Goal: Check status: Check status

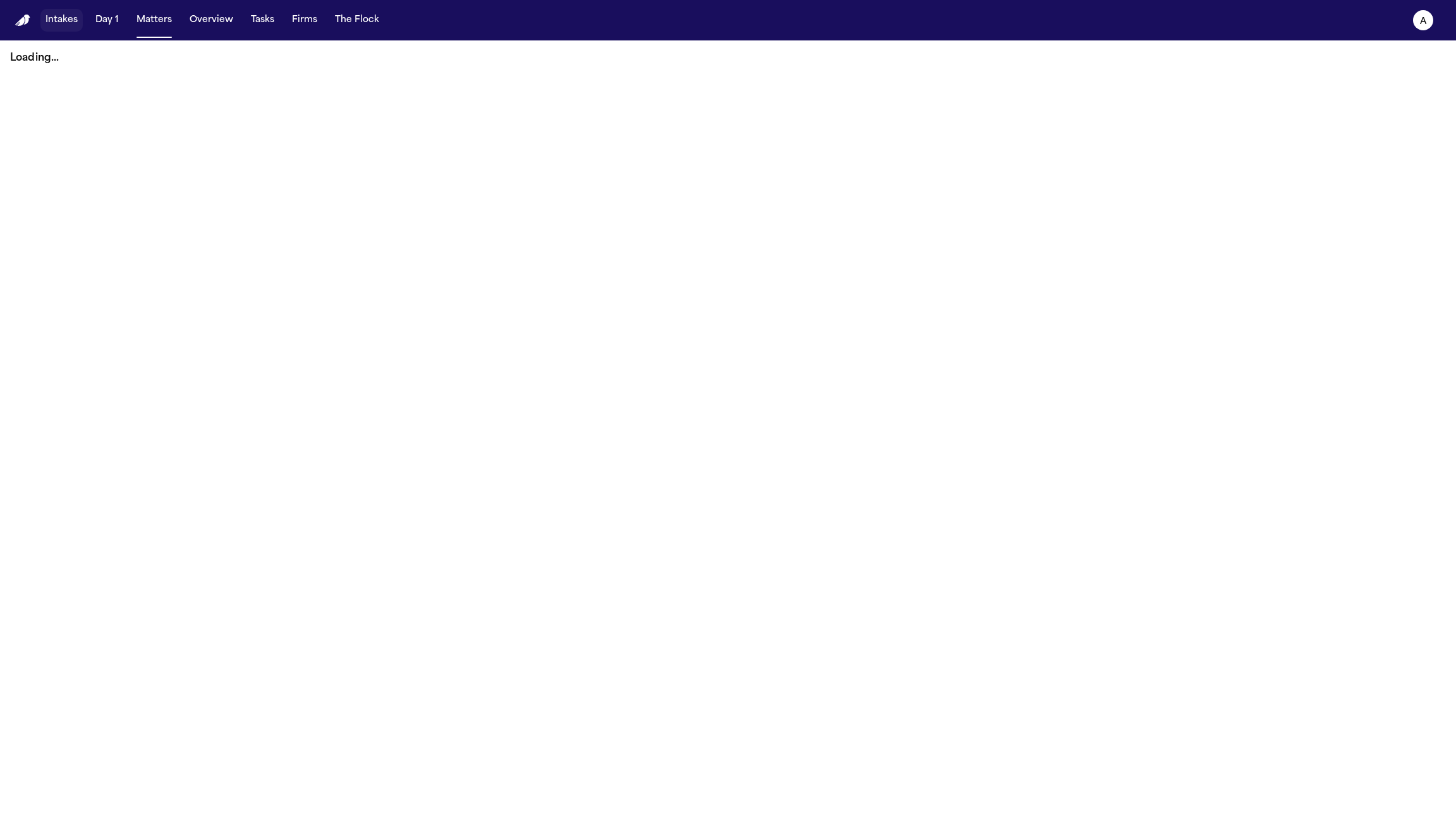
click at [58, 20] on button "Intakes" at bounding box center [61, 20] width 42 height 22
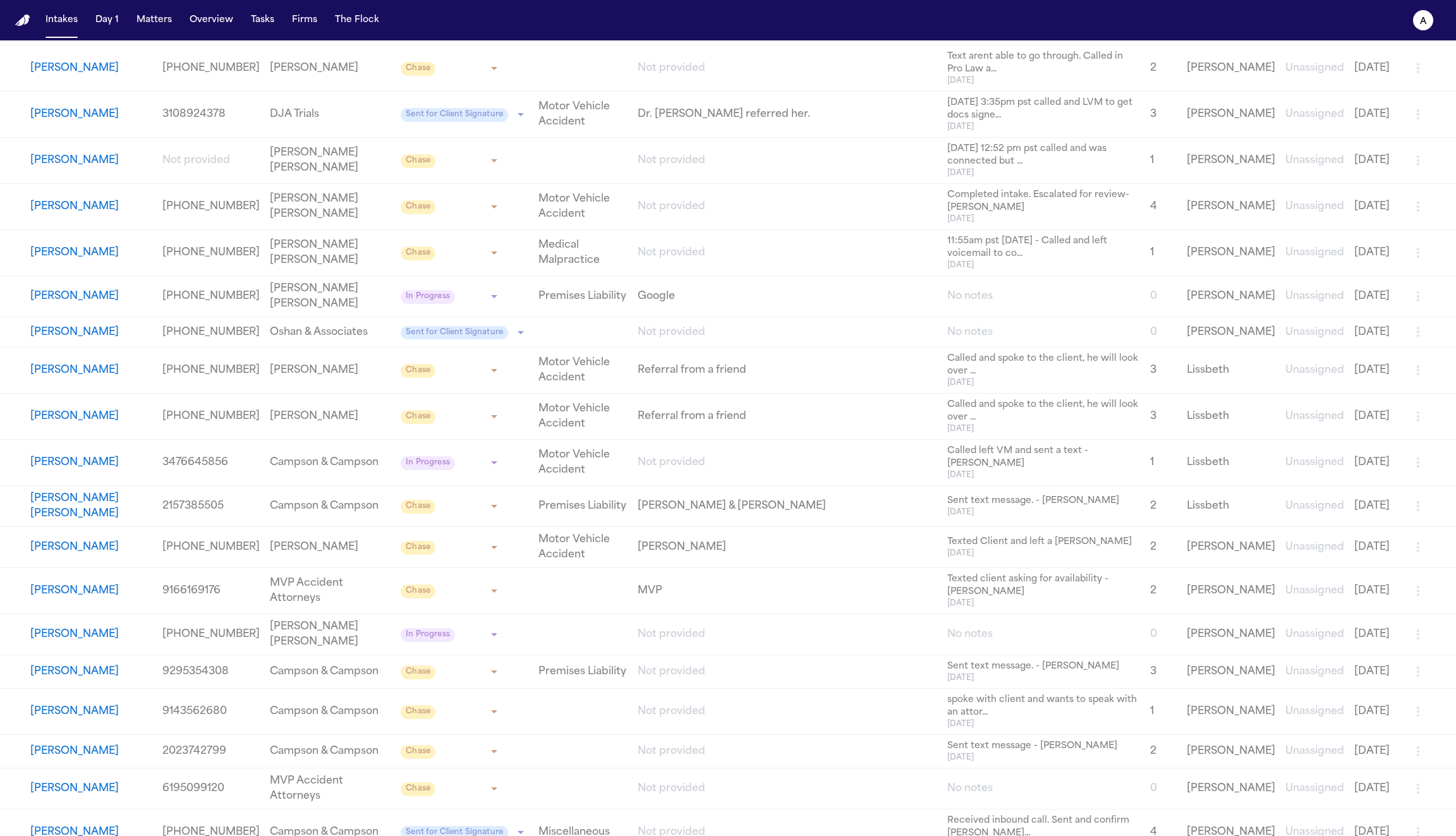
scroll to position [975, 0]
click at [63, 304] on button "[PERSON_NAME]" at bounding box center [91, 299] width 122 height 15
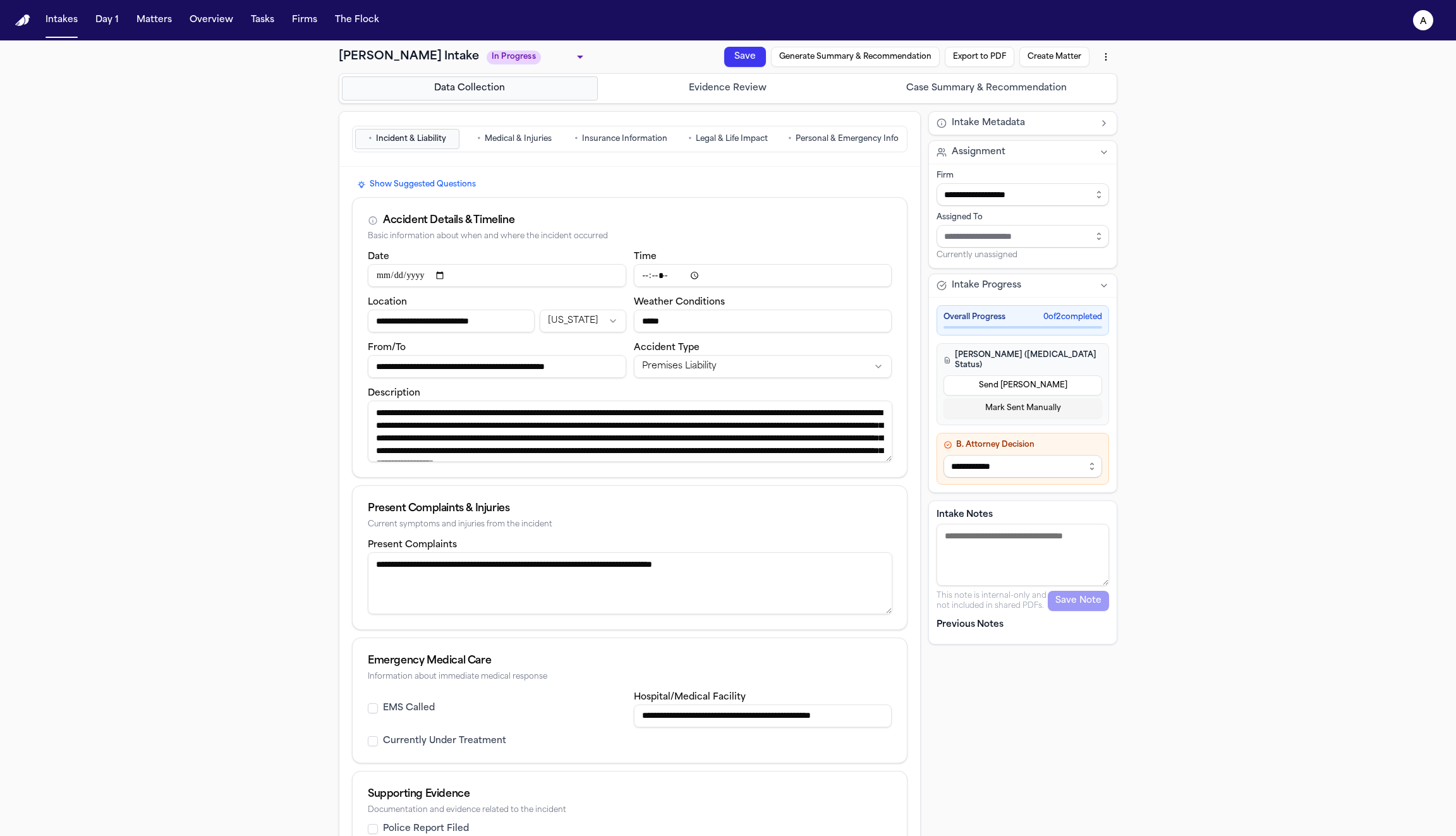
click at [963, 85] on button "Case Summary & Recommendation" at bounding box center [986, 88] width 256 height 24
